Goal: Navigation & Orientation: Find specific page/section

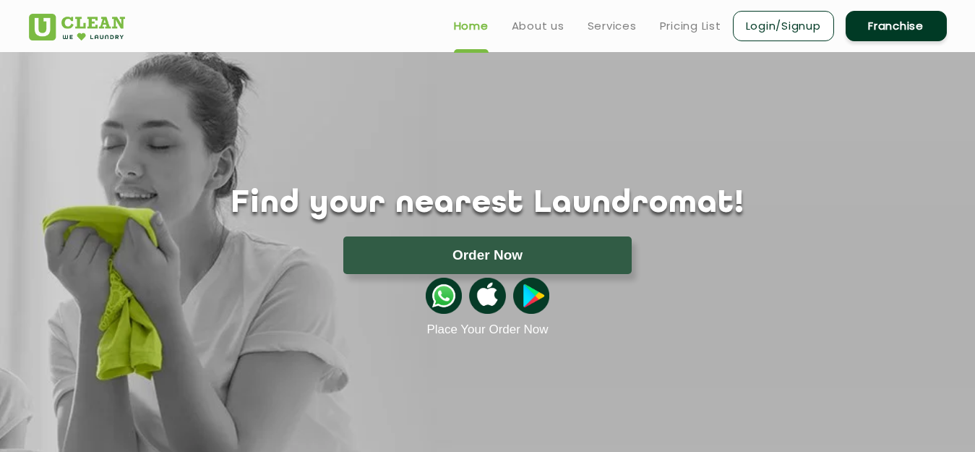
click at [582, 31] on ul "Home About us Services Pricing List Login/Signup Franchise" at bounding box center [694, 26] width 505 height 34
click at [597, 25] on link "Services" at bounding box center [612, 25] width 49 height 17
